Goal: Find specific page/section: Find specific page/section

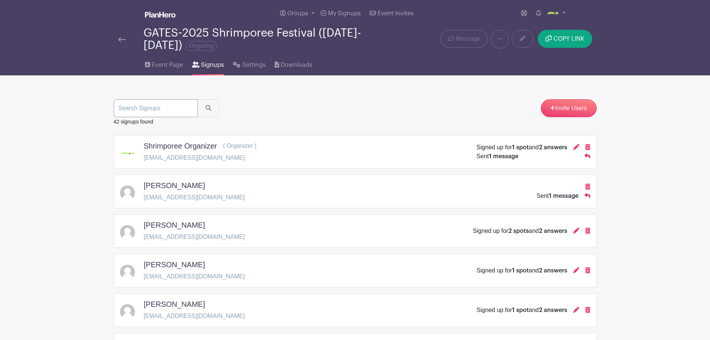
click at [154, 112] on input "search" at bounding box center [156, 108] width 84 height 18
type input "[PERSON_NAME]"
click at [198, 99] on button "submit" at bounding box center [209, 108] width 22 height 18
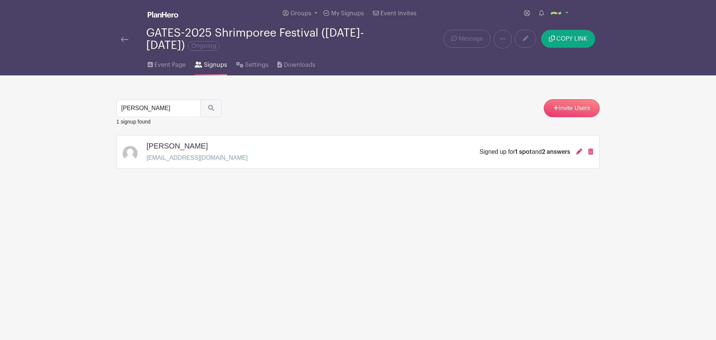
click at [166, 150] on div "[PERSON_NAME]" at bounding box center [196, 147] width 101 height 12
click at [172, 140] on div "[PERSON_NAME] [EMAIL_ADDRESS][DOMAIN_NAME] Signed up for 1 spot and 2 answers" at bounding box center [357, 152] width 483 height 34
click at [580, 156] on div at bounding box center [579, 151] width 6 height 9
click at [577, 149] on icon at bounding box center [579, 151] width 6 height 6
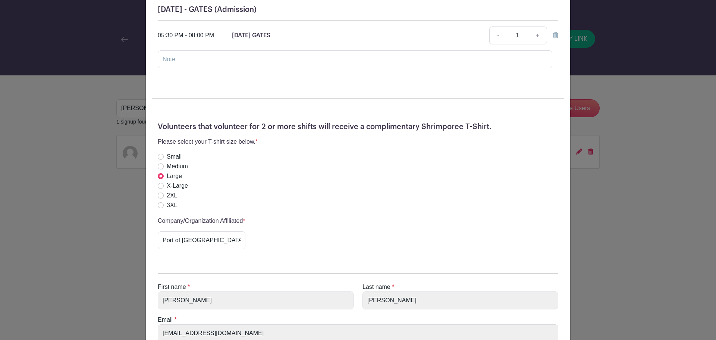
scroll to position [58, 0]
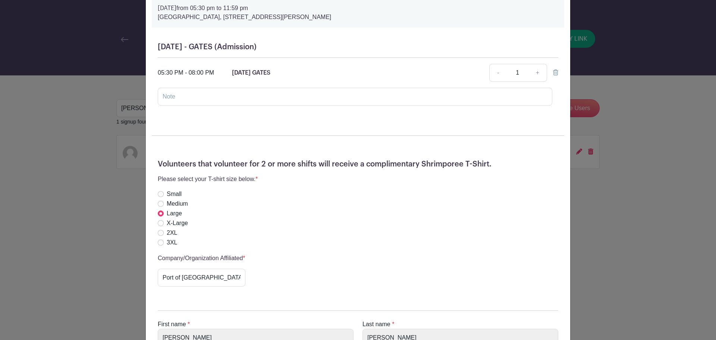
click at [640, 201] on div "Shrimporee Organizer's Signup [DATE] 05:30 pm to 11:59 pm [GEOGRAPHIC_DATA], [S…" at bounding box center [358, 170] width 716 height 340
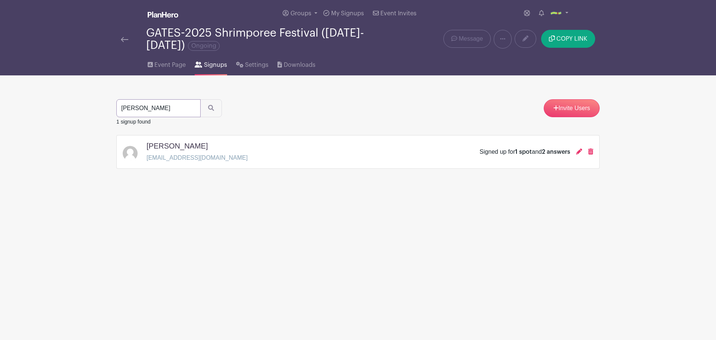
click at [146, 101] on input "[PERSON_NAME]" at bounding box center [158, 108] width 84 height 18
type input "[PERSON_NAME]"
click at [200, 99] on button "submit" at bounding box center [211, 108] width 22 height 18
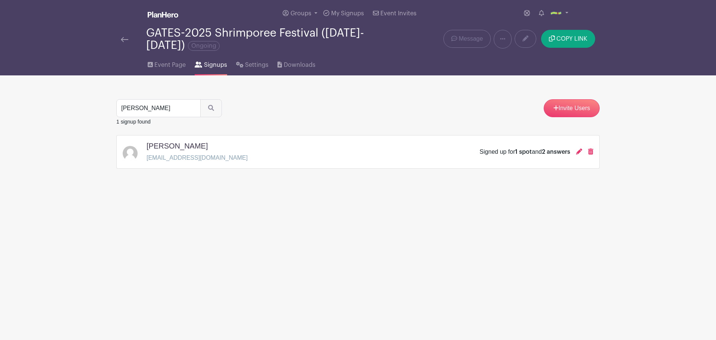
click at [583, 151] on div "Signed up for 1 spot and 2 answers" at bounding box center [536, 151] width 114 height 9
click at [581, 152] on icon at bounding box center [579, 151] width 6 height 6
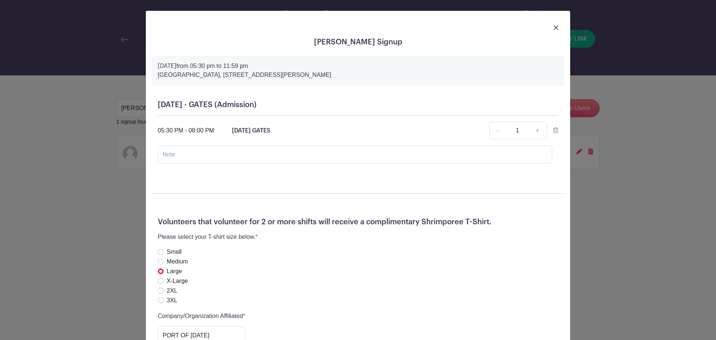
click at [556, 25] on div at bounding box center [358, 27] width 412 height 21
click at [554, 28] on img at bounding box center [556, 27] width 4 height 4
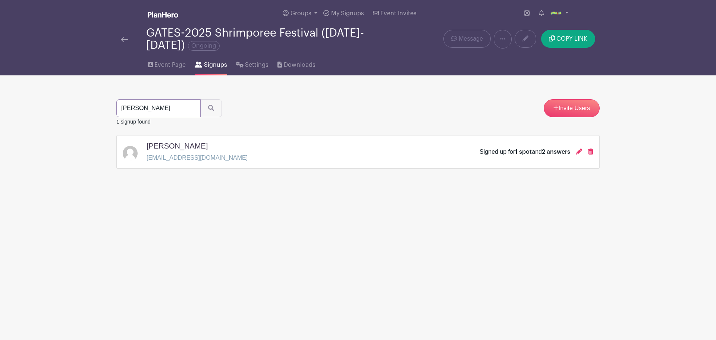
click at [162, 103] on input "[PERSON_NAME]" at bounding box center [158, 108] width 84 height 18
click at [160, 103] on input "[PERSON_NAME]" at bounding box center [158, 108] width 84 height 18
type input "a"
type input "[PERSON_NAME]"
click at [200, 99] on button "submit" at bounding box center [211, 108] width 22 height 18
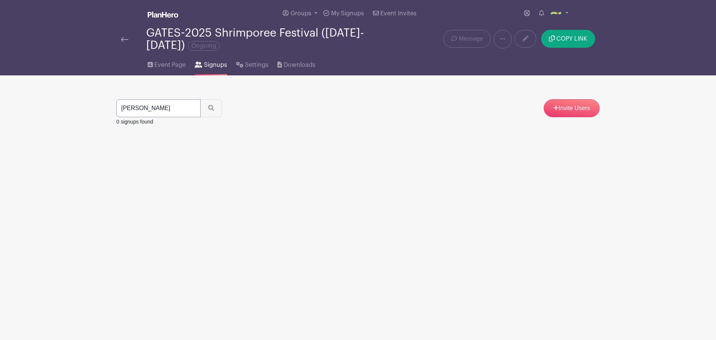
click at [157, 104] on input "[PERSON_NAME]" at bounding box center [158, 108] width 84 height 18
type input "[PERSON_NAME]"
click at [200, 99] on button "submit" at bounding box center [211, 108] width 22 height 18
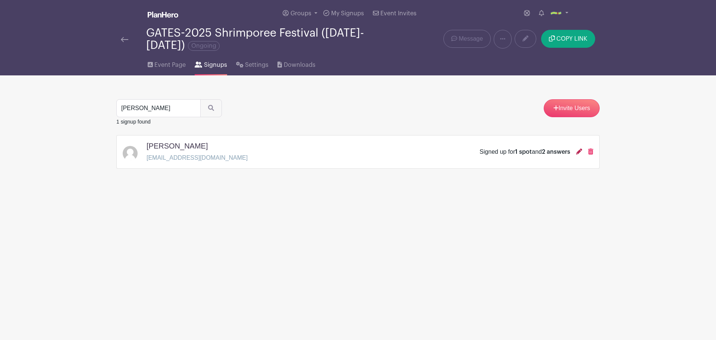
click at [579, 152] on icon at bounding box center [579, 151] width 6 height 6
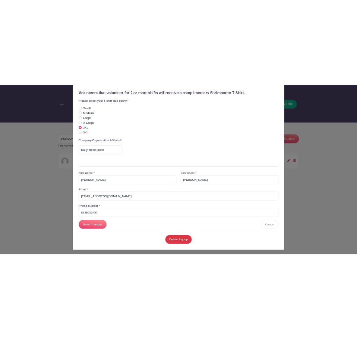
scroll to position [207, 0]
